Goal: Transaction & Acquisition: Book appointment/travel/reservation

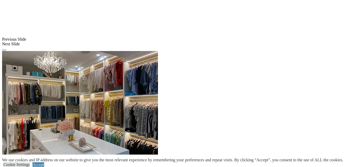
scroll to position [327, 0]
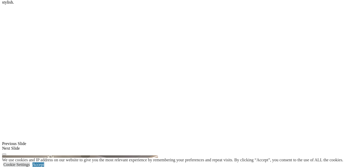
scroll to position [353, 0]
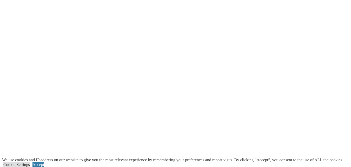
scroll to position [1443, 0]
